Goal: Entertainment & Leisure: Consume media (video, audio)

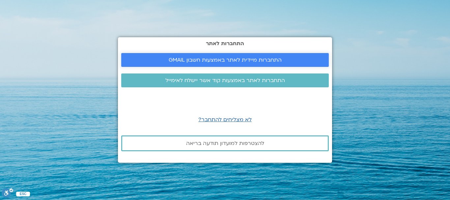
click at [251, 60] on span "התחברות מיידית לאתר באמצעות חשבון GMAIL" at bounding box center [225, 60] width 113 height 6
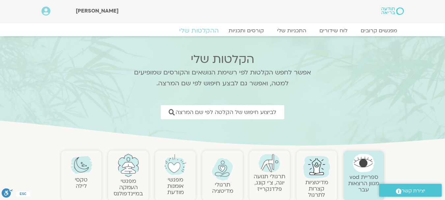
click at [206, 31] on link "ההקלטות שלי" at bounding box center [198, 31] width 55 height 8
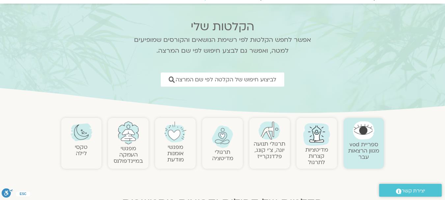
scroll to position [33, 0]
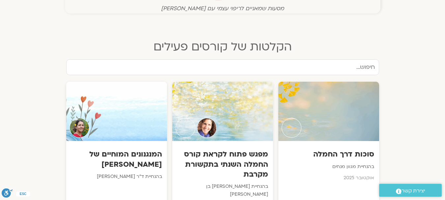
scroll to position [297, 0]
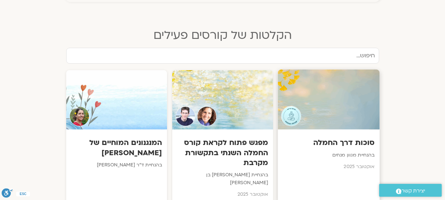
click at [346, 112] on div at bounding box center [329, 100] width 102 height 60
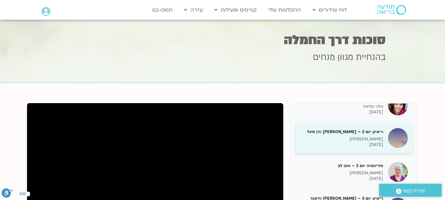
scroll to position [51, 0]
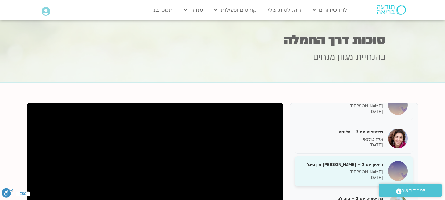
click at [364, 166] on h5 "ריאיון יום 2 – [PERSON_NAME] ודן סיגל" at bounding box center [341, 165] width 83 height 6
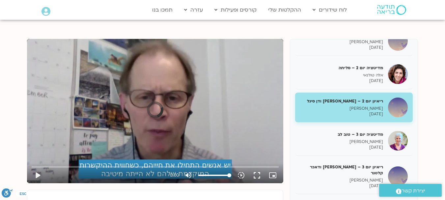
scroll to position [68, 0]
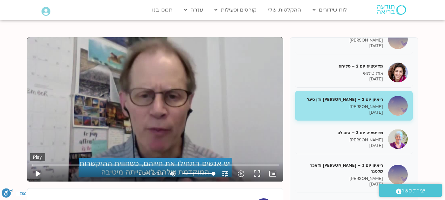
click at [39, 172] on button "play_arrow" at bounding box center [38, 174] width 16 height 16
click at [254, 174] on button "fullscreen" at bounding box center [257, 174] width 16 height 16
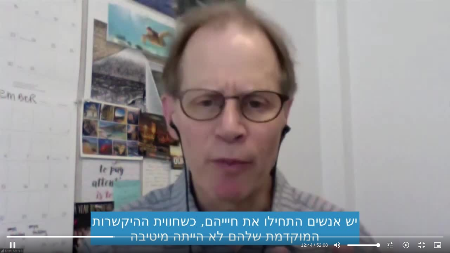
click at [318, 157] on div "Skip Ad 2:42 pause 12:44 / 52:08 volume_up Mute tune Resolution Auto 720p slow_…" at bounding box center [225, 126] width 450 height 253
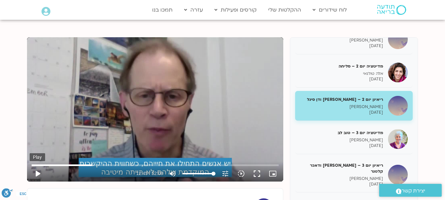
click at [41, 176] on button "play_arrow" at bounding box center [38, 174] width 16 height 16
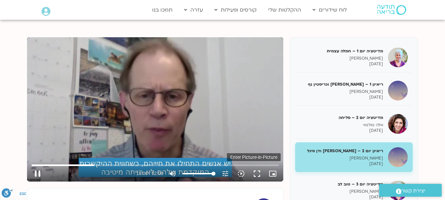
type input "786.611709"
click at [277, 174] on icon "picture_in_picture_alt" at bounding box center [273, 174] width 8 height 8
click at [167, 136] on div "Skip Ad 50:31 pause 19:43 / 52:08 volume_up Mute tune Resolution Auto 720p slow…" at bounding box center [155, 109] width 256 height 144
click at [38, 175] on button "play_arrow" at bounding box center [38, 174] width 16 height 16
click at [232, 146] on div "Skip Ad 46:21 pause 21:11 / 52:08 volume_up Mute tune Resolution Auto 720p slow…" at bounding box center [155, 109] width 256 height 144
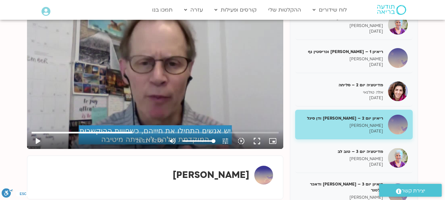
scroll to position [101, 0]
click at [241, 113] on div "Skip Ad 43:40 play_arrow 21:11 / 52:08 volume_up Mute tune Resolution Auto 720p…" at bounding box center [155, 76] width 256 height 144
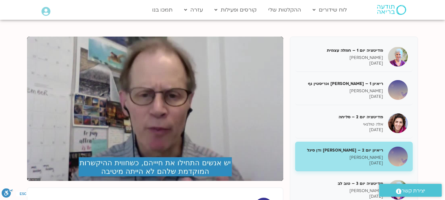
scroll to position [68, 0]
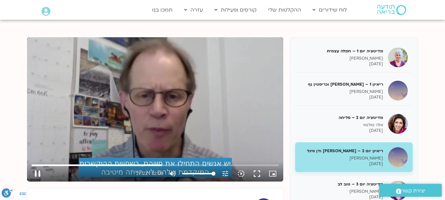
click at [88, 114] on div "Skip Ad 47:20 pause 27:22 / 52:08 volume_up Mute tune Resolution Auto 720p slow…" at bounding box center [155, 109] width 256 height 144
type input "1642.565822"
